Goal: Task Accomplishment & Management: Complete application form

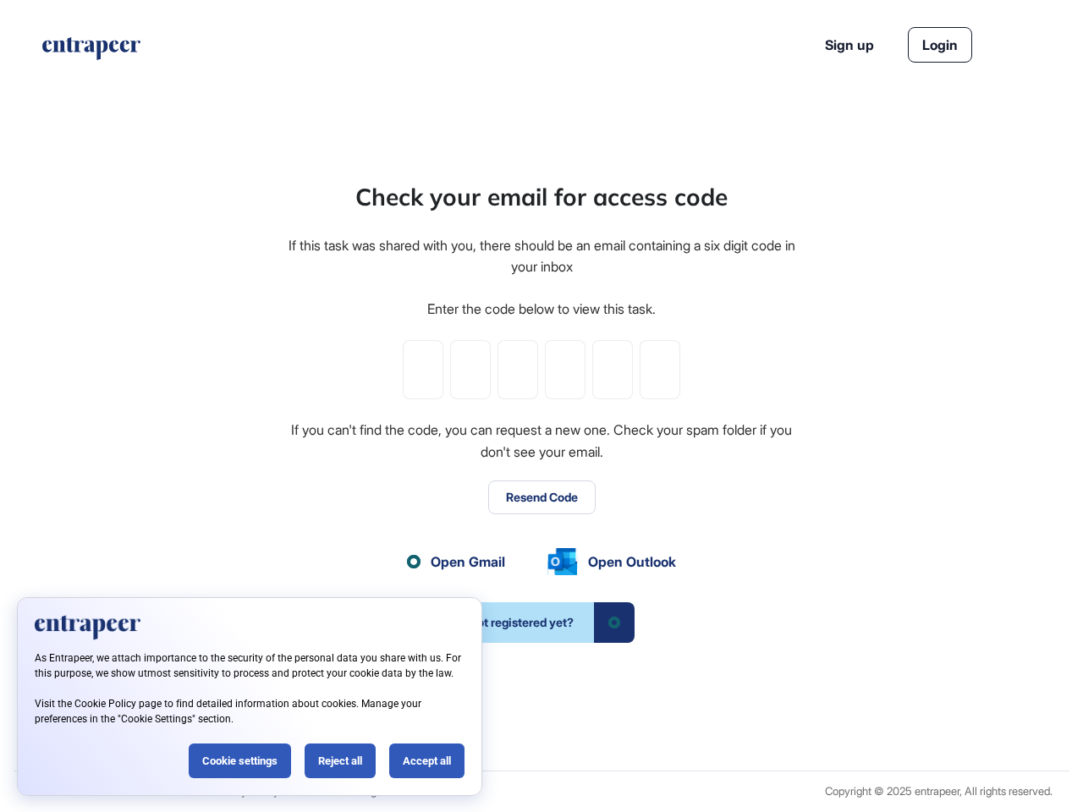
click at [542, 406] on div "Check your email for access code If this task was shared with you, there should…" at bounding box center [541, 411] width 511 height 464
click at [423, 370] on input "tel" at bounding box center [423, 369] width 41 height 59
click at [470, 370] on input "tel" at bounding box center [470, 369] width 41 height 59
click at [518, 370] on input "tel" at bounding box center [518, 369] width 41 height 59
click at [565, 370] on input "tel" at bounding box center [565, 369] width 41 height 59
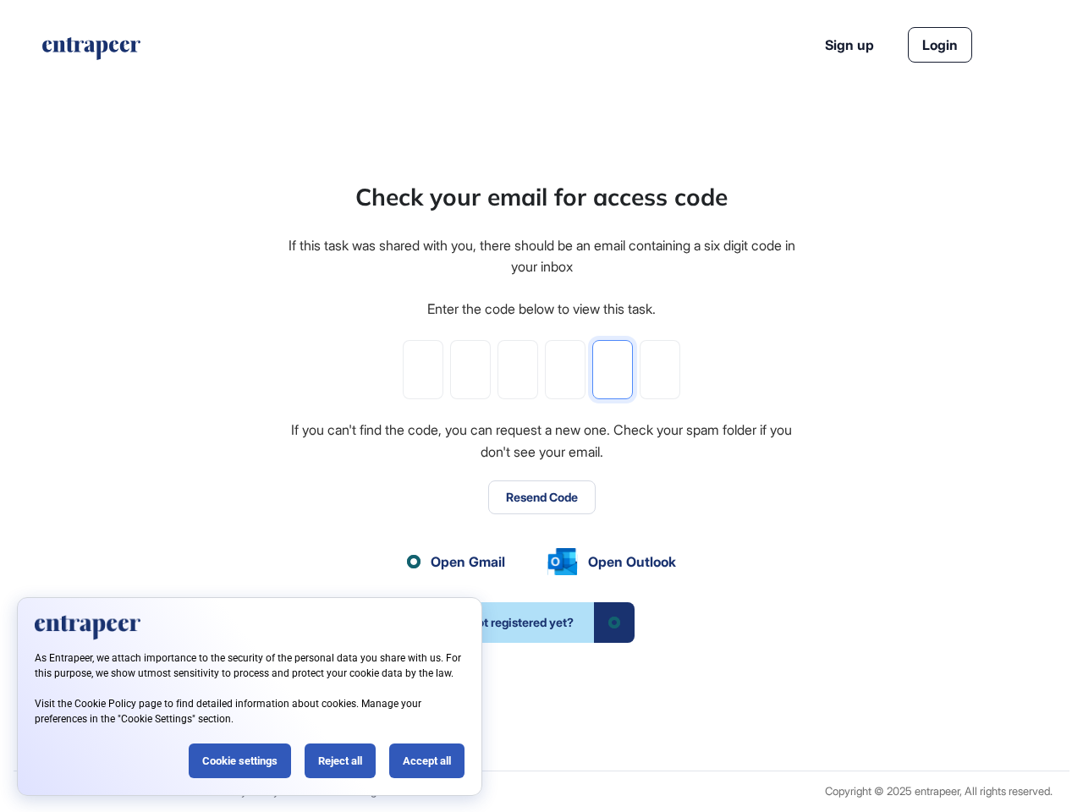
click at [613, 370] on input "tel" at bounding box center [612, 369] width 41 height 59
click at [660, 370] on input "tel" at bounding box center [660, 369] width 41 height 59
click at [542, 498] on button "Resend Code" at bounding box center [541, 498] width 107 height 34
